Goal: Transaction & Acquisition: Purchase product/service

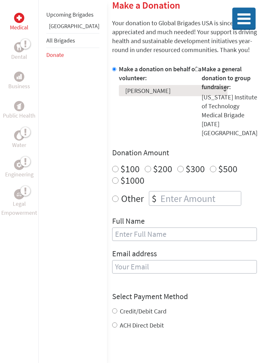
scroll to position [116, 0]
click at [172, 191] on input "number" at bounding box center [200, 198] width 82 height 14
radio input "true"
click at [166, 191] on input "number" at bounding box center [200, 198] width 82 height 14
type input "5"
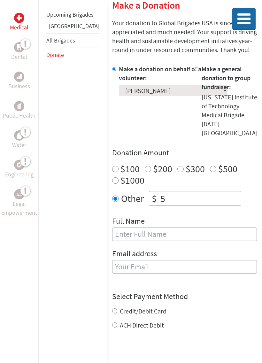
click at [153, 228] on input "text" at bounding box center [184, 234] width 145 height 13
click at [150, 228] on input "text" at bounding box center [184, 234] width 145 height 13
type input "[PERSON_NAME]"
click at [190, 249] on div "Email address" at bounding box center [184, 265] width 145 height 33
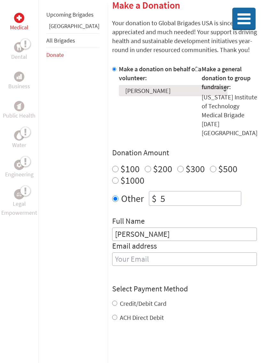
type input "[EMAIL_ADDRESS][DOMAIN_NAME]"
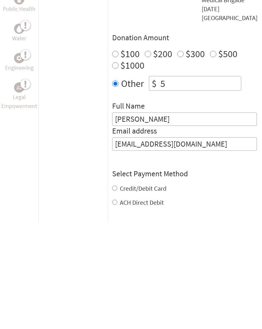
scroll to position [149, 0]
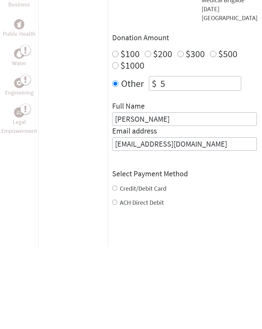
click at [112, 251] on div "Select Payment Method NOTE: American Express is not accepted. Please proceed no…" at bounding box center [184, 270] width 145 height 38
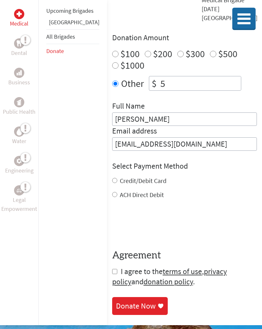
click at [112, 178] on input "Credit/Debit Card" at bounding box center [114, 180] width 5 height 5
radio input "true"
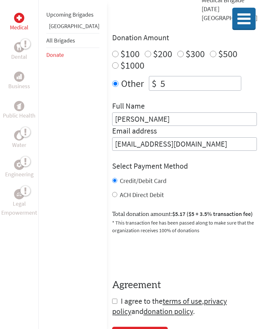
click at [112, 299] on input "checkbox" at bounding box center [114, 301] width 5 height 5
checkbox input "true"
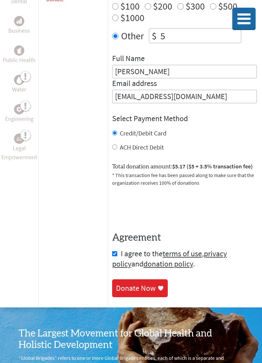
scroll to position [284, 0]
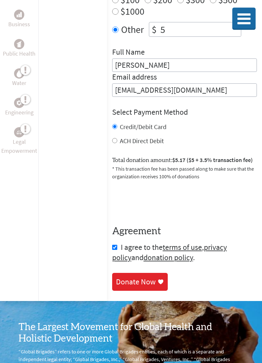
click at [131, 277] on div "Donate Now" at bounding box center [136, 282] width 40 height 10
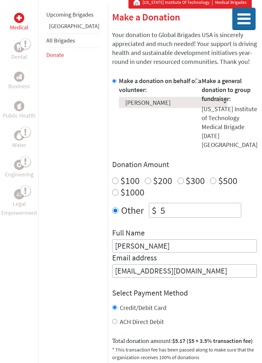
scroll to position [140, 0]
